Goal: Task Accomplishment & Management: Manage account settings

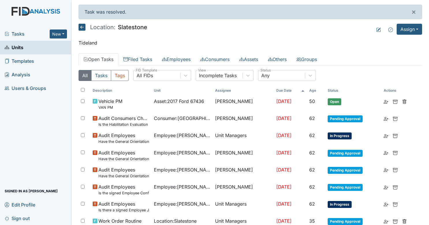
click at [36, 49] on link "Units" at bounding box center [36, 48] width 72 height 14
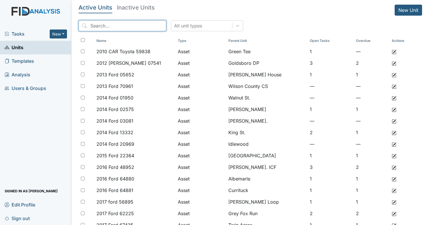
click at [130, 22] on input "search" at bounding box center [123, 25] width 88 height 11
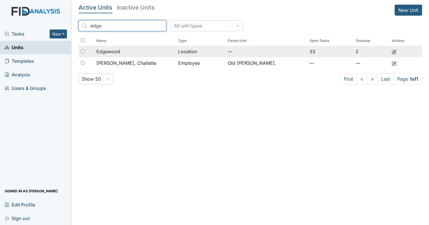
type input "edge"
click at [128, 50] on div "Edgewood" at bounding box center [134, 51] width 77 height 7
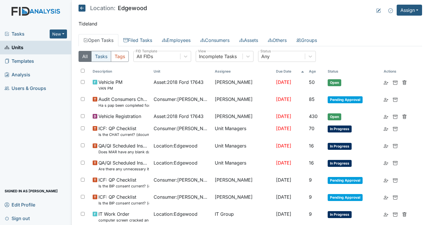
click at [107, 56] on button "Tasks" at bounding box center [101, 56] width 20 height 11
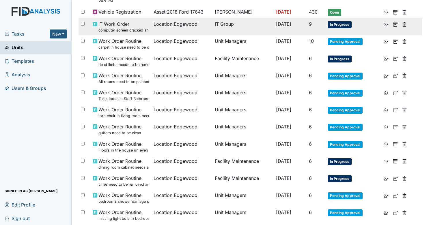
scroll to position [87, 0]
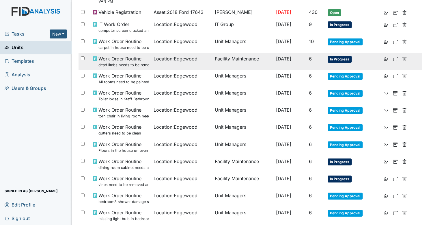
click at [274, 62] on td "[DATE]" at bounding box center [290, 61] width 33 height 17
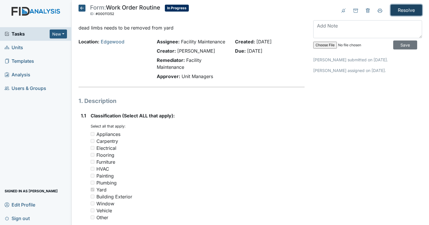
click at [409, 15] on input "Resolve" at bounding box center [406, 10] width 31 height 11
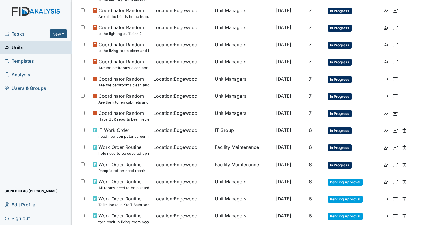
scroll to position [404, 0]
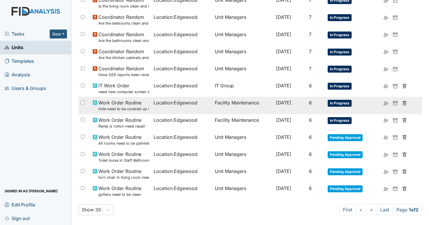
click at [201, 106] on td "Location : Edgewood" at bounding box center [181, 105] width 61 height 17
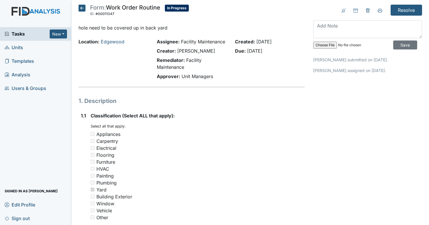
click at [80, 7] on icon at bounding box center [82, 8] width 7 height 7
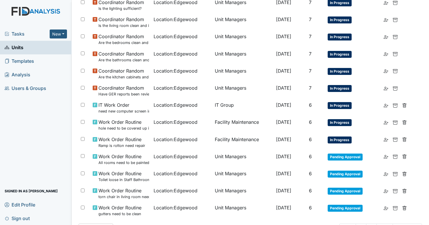
scroll to position [370, 0]
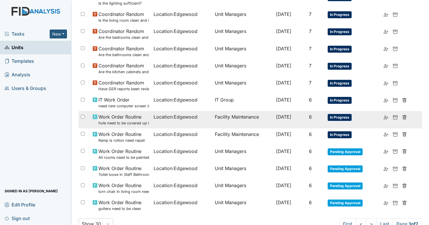
click at [186, 120] on td "Location : Edgewood" at bounding box center [181, 119] width 61 height 17
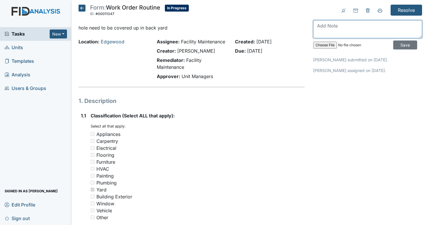
click at [361, 28] on textarea at bounding box center [367, 29] width 109 height 18
type textarea "filled in hole"
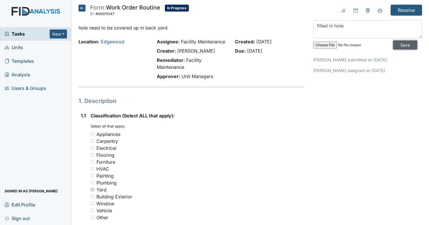
click at [393, 42] on input "Save" at bounding box center [405, 44] width 24 height 9
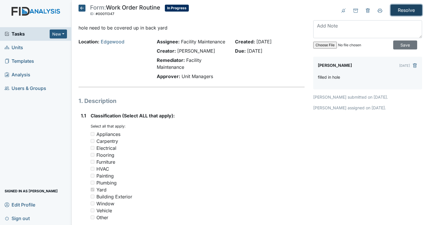
click at [402, 7] on input "Resolve" at bounding box center [406, 10] width 31 height 11
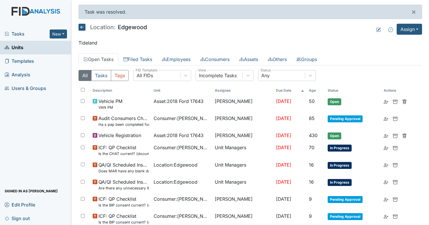
click at [32, 51] on link "Units" at bounding box center [36, 48] width 72 height 14
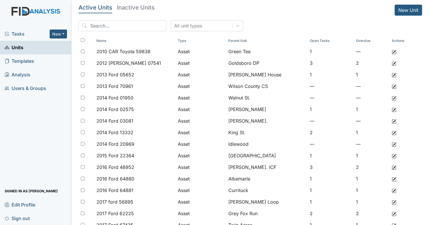
click at [23, 32] on span "Tasks" at bounding box center [27, 33] width 45 height 7
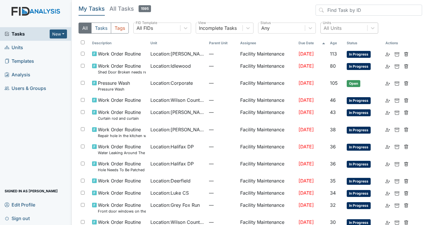
click at [350, 24] on div "All Units" at bounding box center [344, 28] width 46 height 10
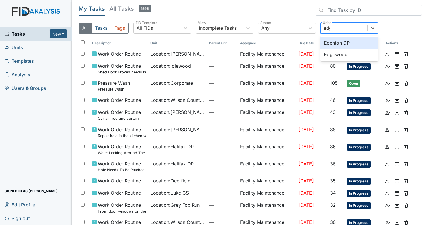
type input "edge"
click at [344, 40] on div "Edgewood" at bounding box center [349, 43] width 58 height 12
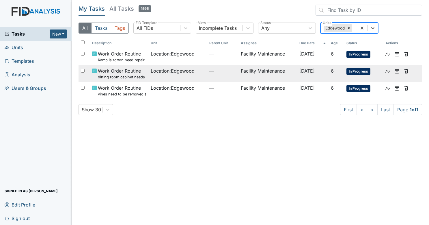
click at [207, 75] on td "—" at bounding box center [222, 73] width 31 height 17
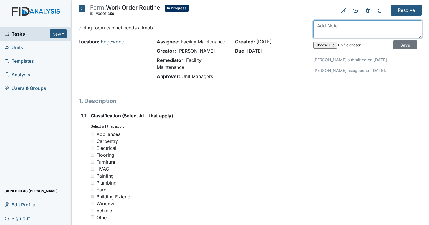
click at [365, 32] on textarea at bounding box center [367, 29] width 109 height 18
type textarea "replaced all knobs"
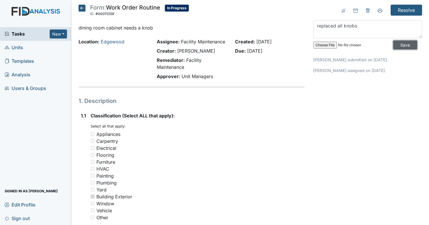
click at [393, 43] on input "Save" at bounding box center [405, 44] width 24 height 9
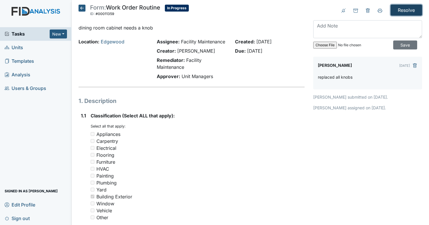
click at [405, 6] on input "Resolve" at bounding box center [406, 10] width 31 height 11
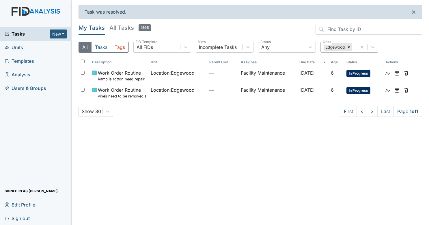
click at [349, 43] on div at bounding box center [349, 47] width 6 height 8
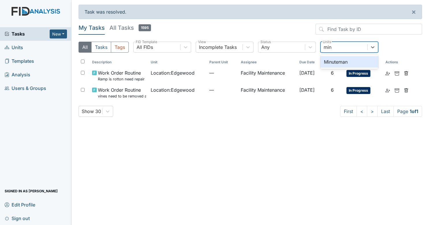
type input "minu"
click at [339, 66] on div "Minuteman" at bounding box center [349, 62] width 58 height 12
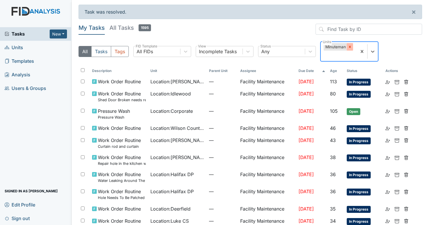
click at [348, 48] on icon at bounding box center [350, 47] width 4 height 4
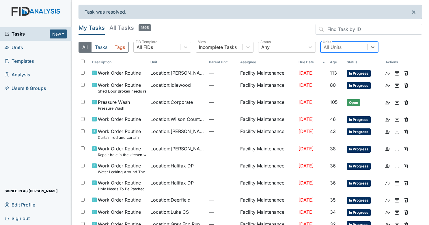
click at [41, 48] on link "Units" at bounding box center [36, 48] width 72 height 14
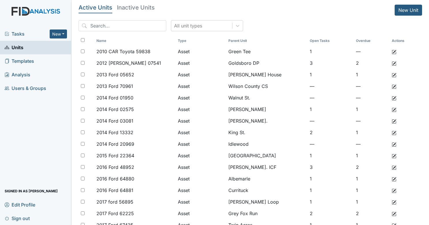
click at [43, 35] on span "Tasks" at bounding box center [27, 33] width 45 height 7
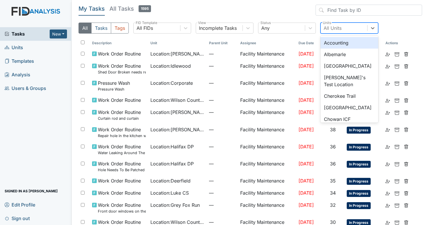
click at [334, 27] on div "All Units" at bounding box center [333, 28] width 18 height 7
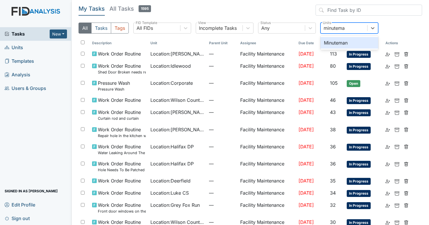
type input "minuteman"
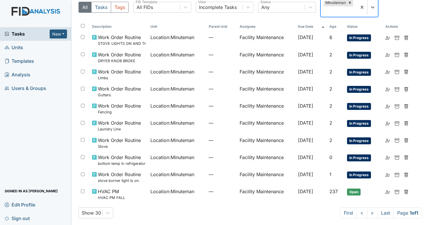
scroll to position [28, 0]
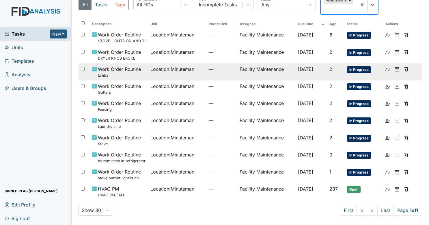
click at [189, 70] on span "Location : Minuteman" at bounding box center [172, 69] width 44 height 7
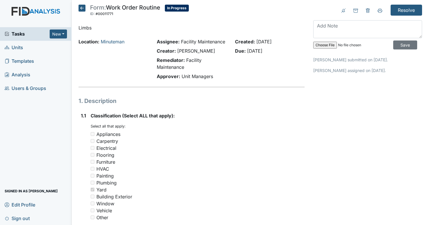
click at [81, 7] on icon at bounding box center [82, 8] width 7 height 7
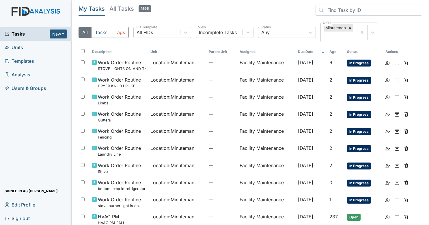
scroll to position [28, 0]
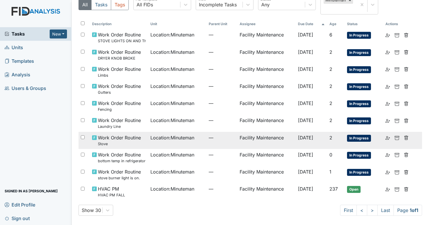
click at [161, 145] on td "Location : Minuteman" at bounding box center [177, 140] width 58 height 17
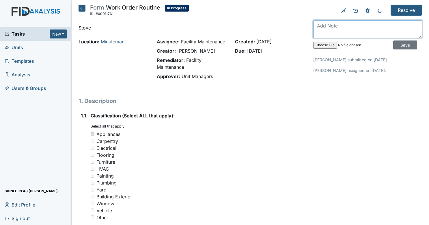
click at [324, 22] on textarea at bounding box center [367, 29] width 109 height 18
type textarea "closing due to multiple"
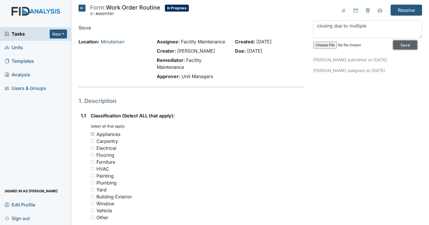
click at [402, 47] on input "Save" at bounding box center [405, 44] width 24 height 9
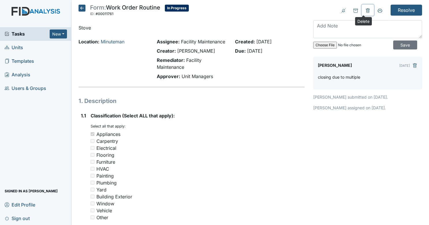
click at [367, 10] on button at bounding box center [368, 10] width 12 height 11
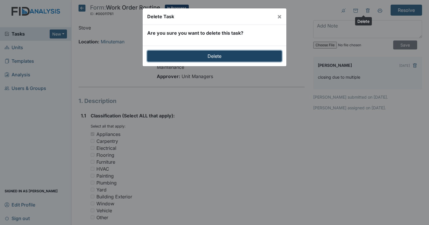
click at [234, 54] on input "Delete" at bounding box center [214, 56] width 135 height 11
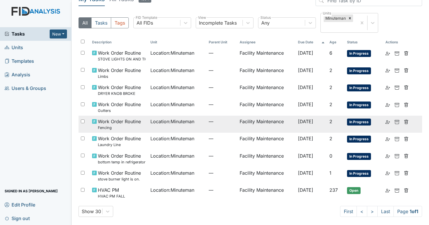
scroll to position [29, 0]
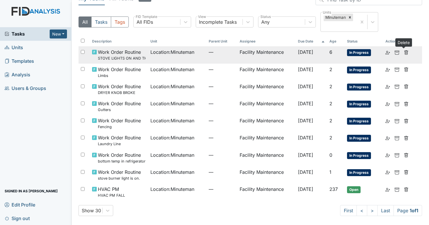
click at [404, 51] on icon at bounding box center [406, 52] width 5 height 5
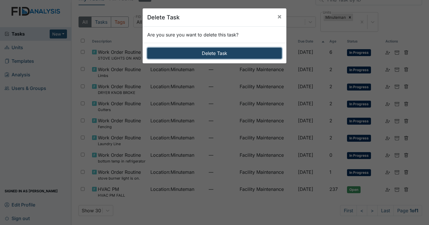
click at [256, 53] on button "Delete Task" at bounding box center [214, 53] width 135 height 11
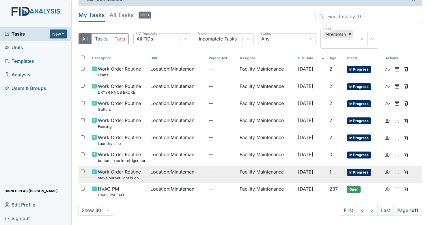
scroll to position [12, 0]
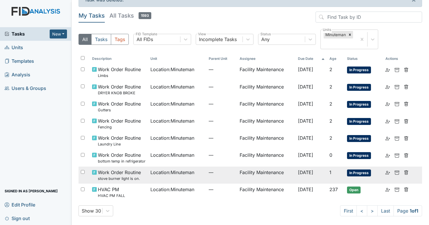
click at [162, 158] on td "Location : Minuteman" at bounding box center [177, 157] width 58 height 17
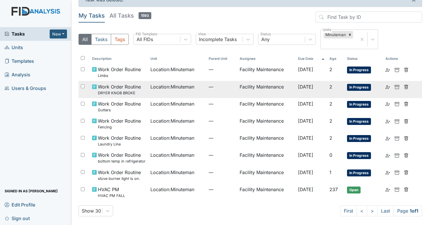
click at [158, 94] on td "Location : Minuteman" at bounding box center [177, 89] width 58 height 17
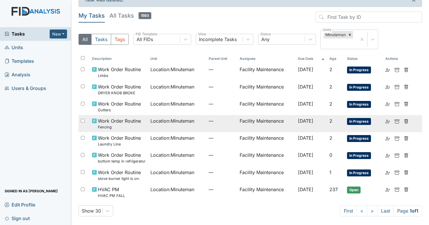
click at [161, 121] on span "Location : Minuteman" at bounding box center [172, 120] width 44 height 7
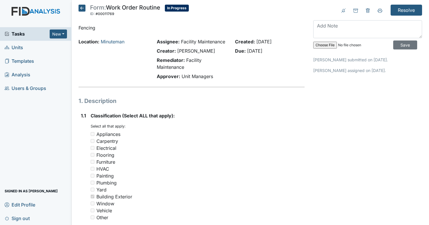
click at [82, 9] on icon at bounding box center [82, 8] width 7 height 7
